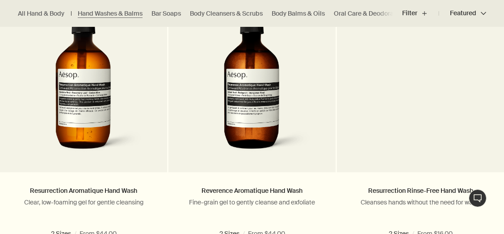
scroll to position [619, 0]
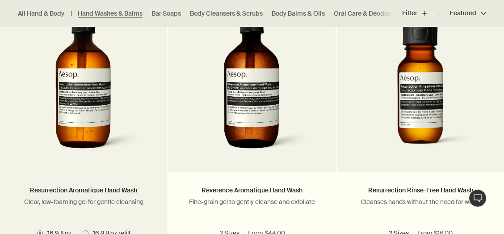
click at [77, 101] on img at bounding box center [83, 81] width 124 height 154
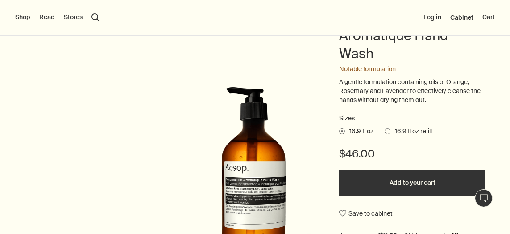
scroll to position [113, 0]
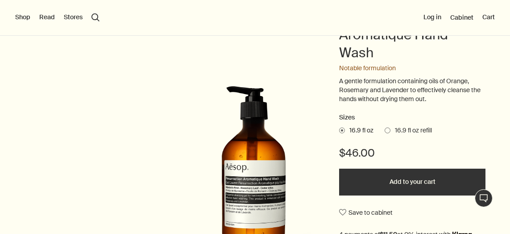
click at [412, 183] on button "Add to your cart" at bounding box center [412, 181] width 146 height 27
click at [21, 16] on button "Shop" at bounding box center [22, 17] width 15 height 9
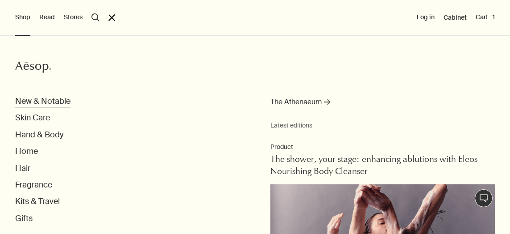
click at [47, 98] on button "New & Notable" at bounding box center [42, 101] width 55 height 10
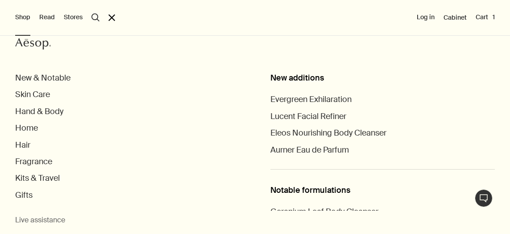
scroll to position [28, 0]
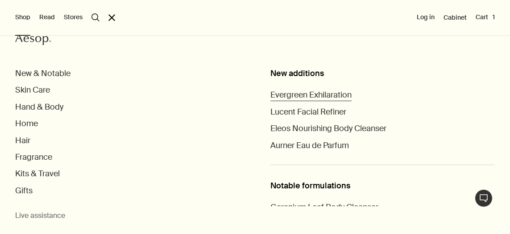
click at [334, 92] on span "Evergreen Exhilaration" at bounding box center [311, 94] width 81 height 11
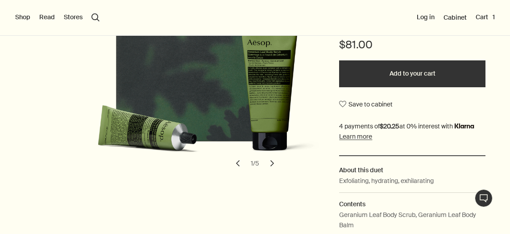
scroll to position [157, 0]
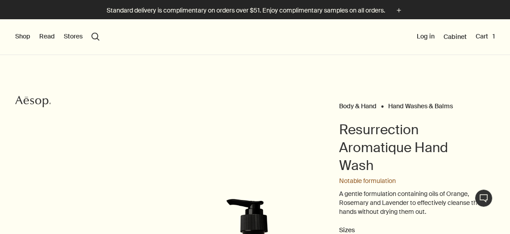
click at [24, 35] on button "Shop" at bounding box center [22, 36] width 15 height 9
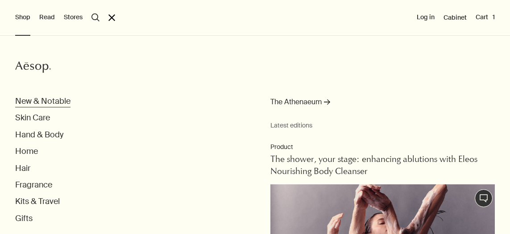
click at [37, 101] on button "New & Notable" at bounding box center [42, 101] width 55 height 10
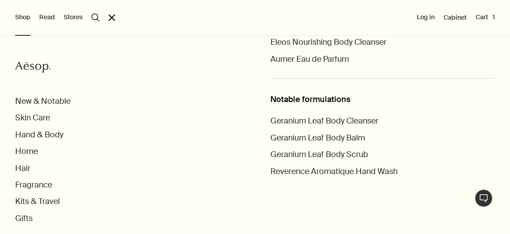
scroll to position [115, 0]
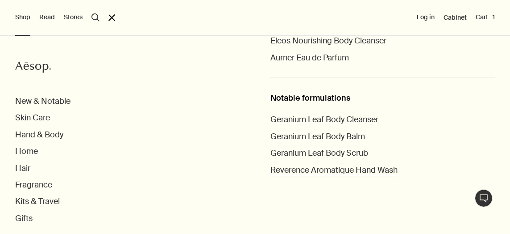
click at [370, 169] on span "Reverence Aromatique Hand Wash" at bounding box center [334, 169] width 127 height 11
